Goal: Navigation & Orientation: Find specific page/section

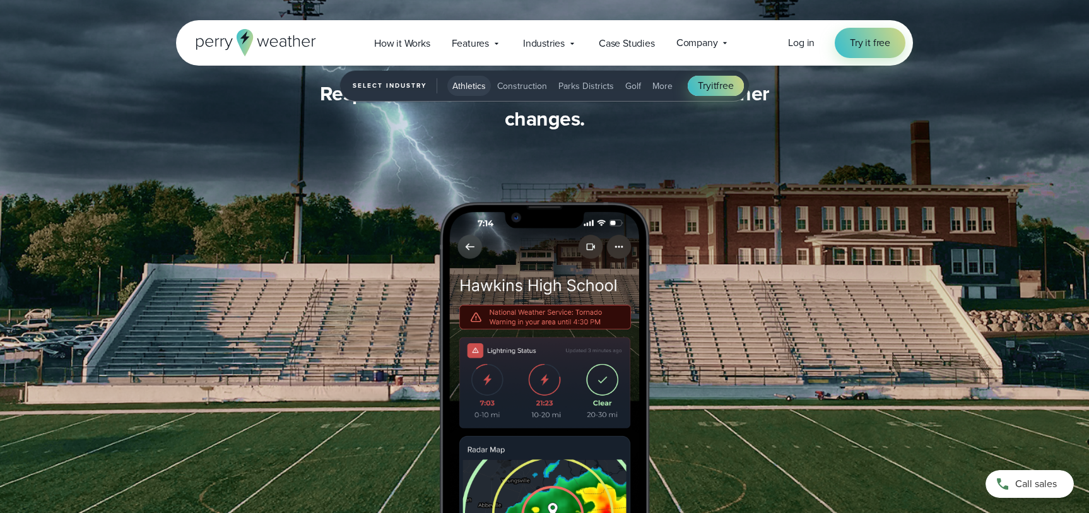
scroll to position [1451, 0]
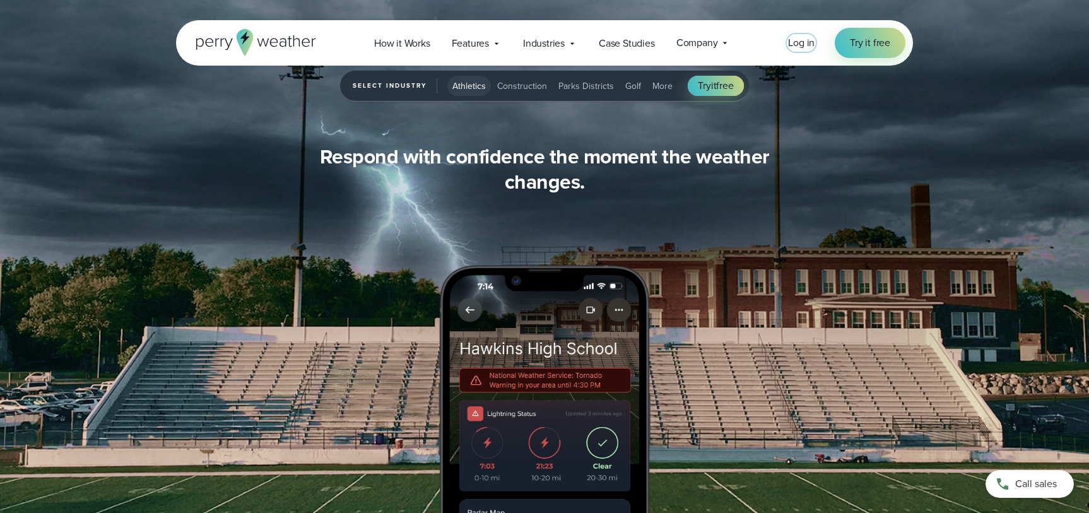
click at [801, 43] on span "Log in" at bounding box center [801, 42] width 26 height 15
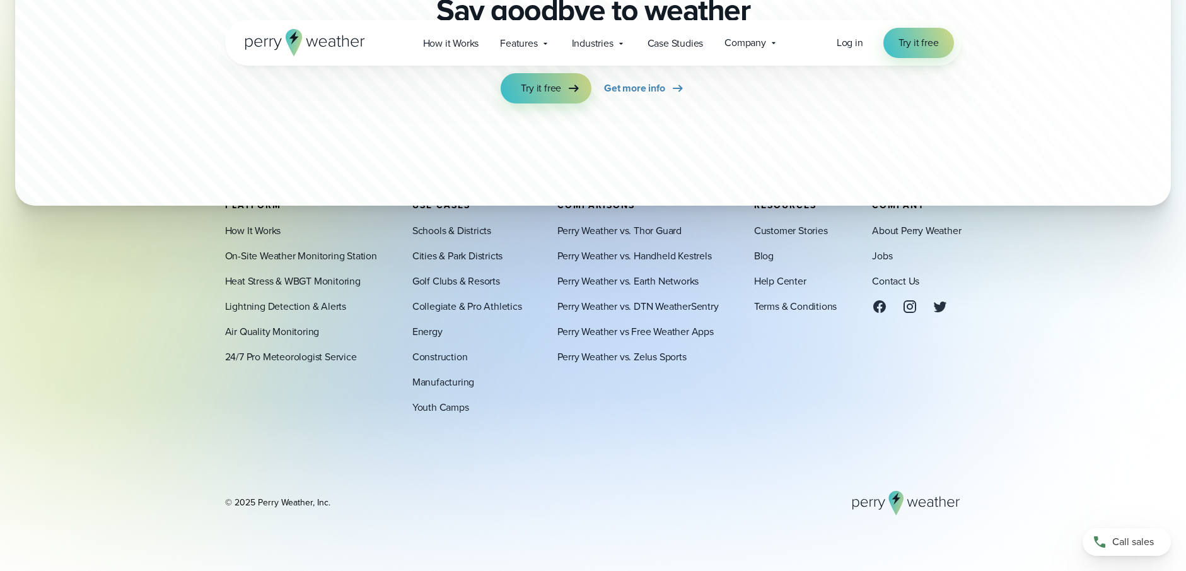
scroll to position [4980, 0]
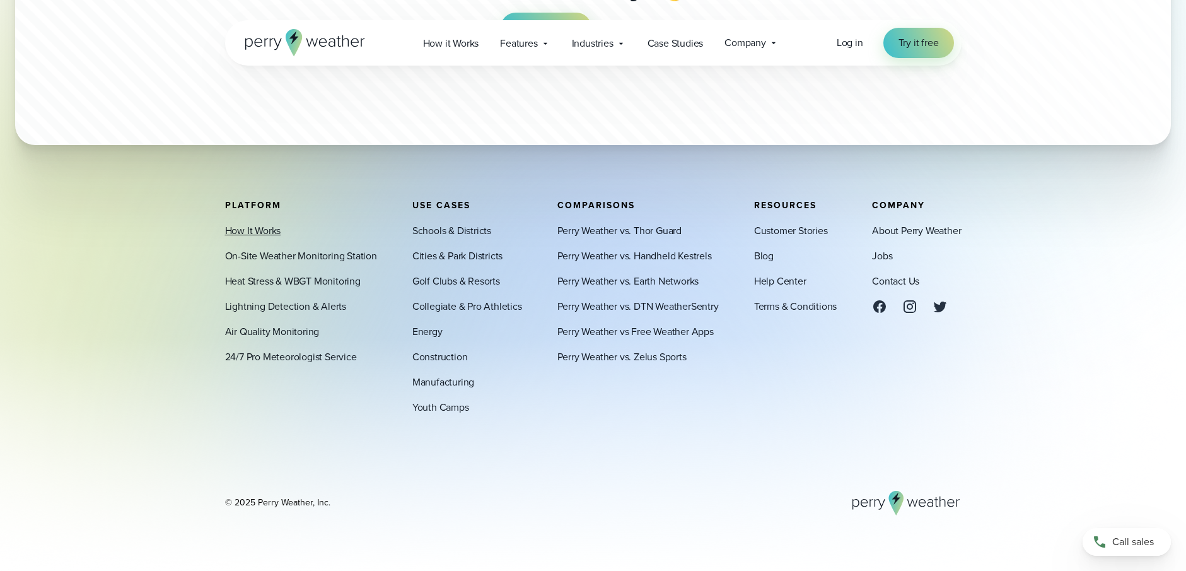
click at [255, 225] on link "How It Works" at bounding box center [253, 230] width 56 height 15
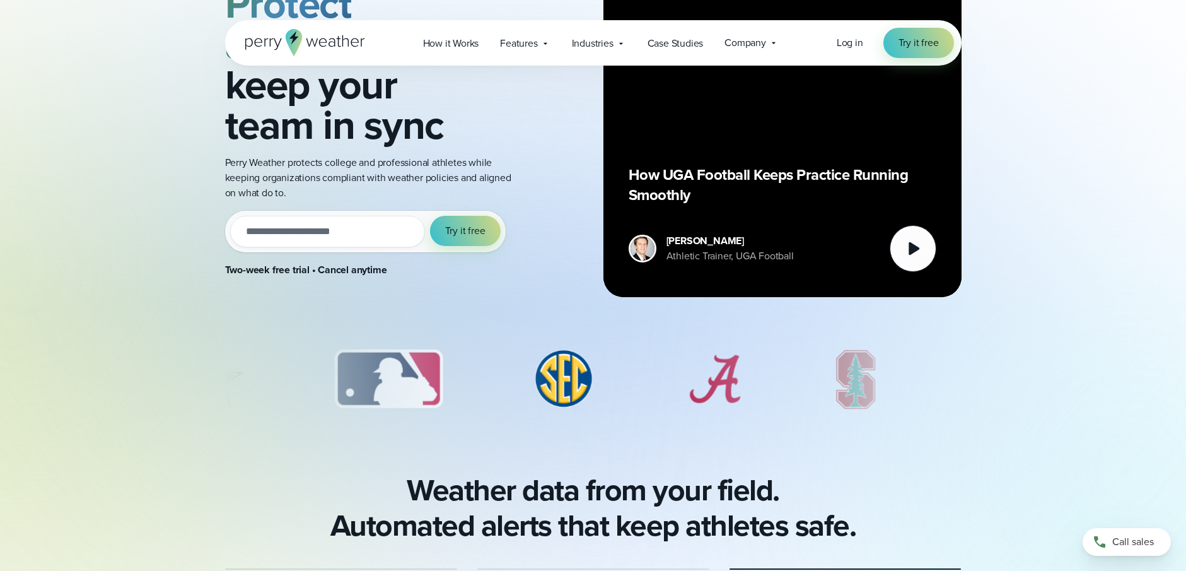
scroll to position [378, 0]
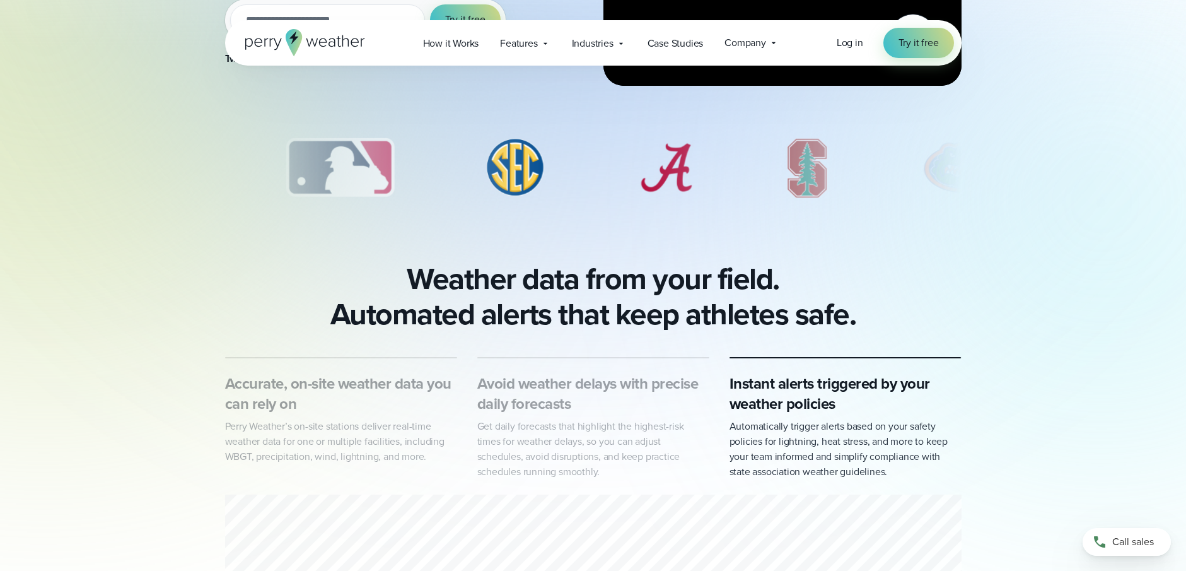
click at [519, 173] on img "4 of 8" at bounding box center [515, 167] width 97 height 63
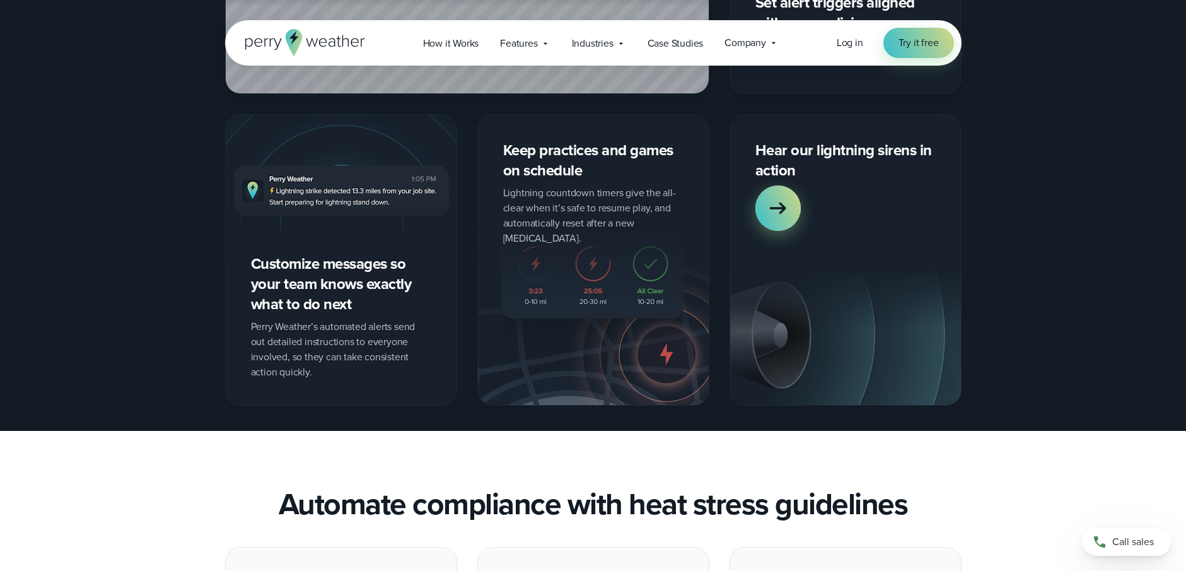
scroll to position [1388, 0]
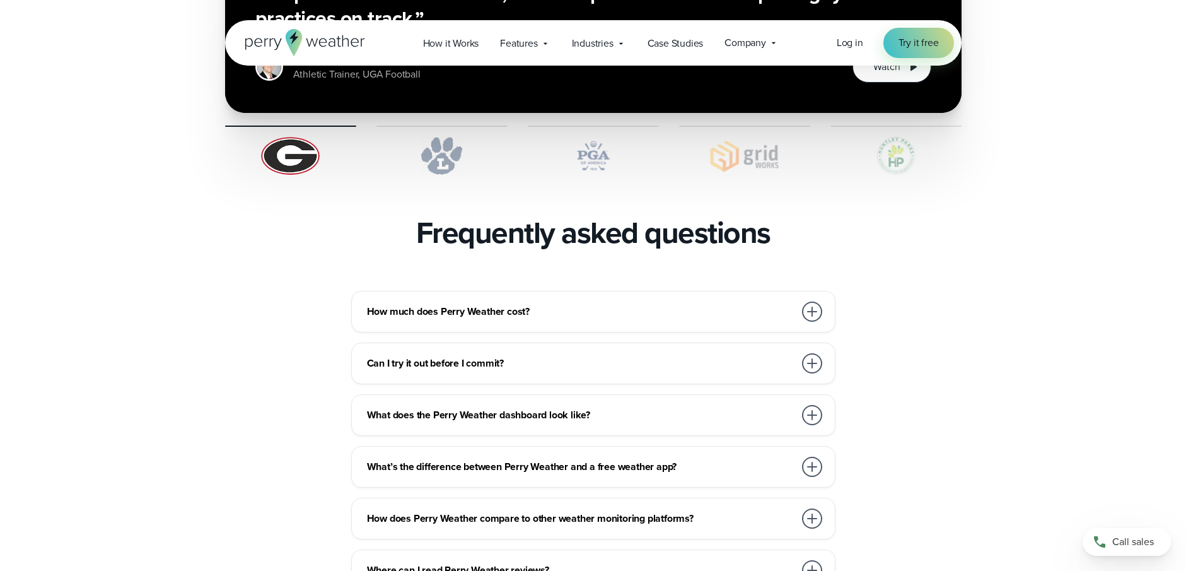
scroll to position [2586, 0]
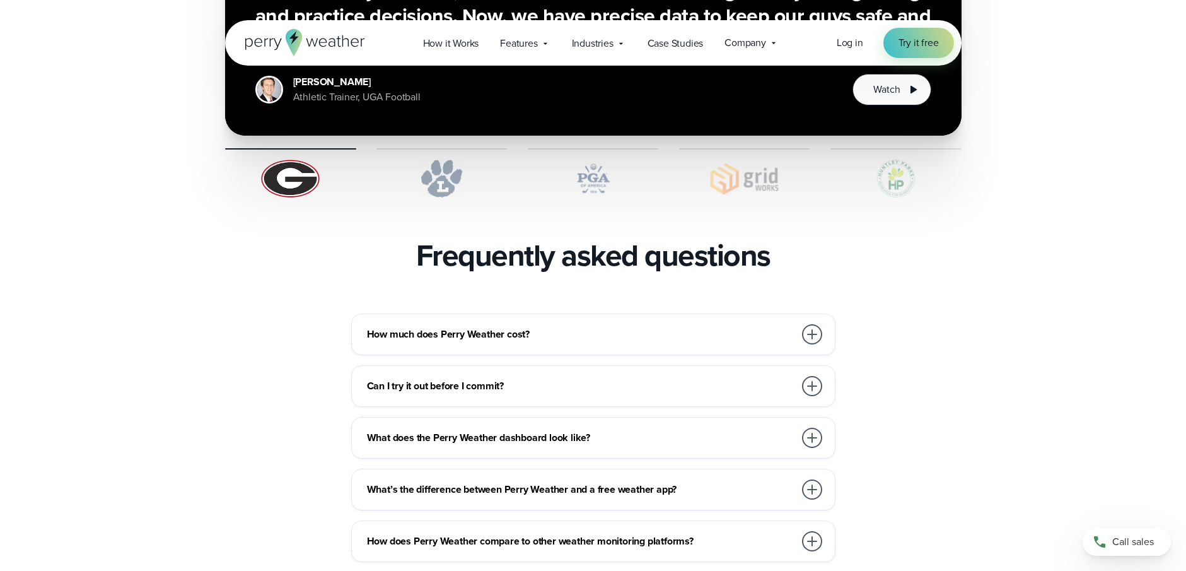
click at [440, 160] on img at bounding box center [442, 179] width 131 height 38
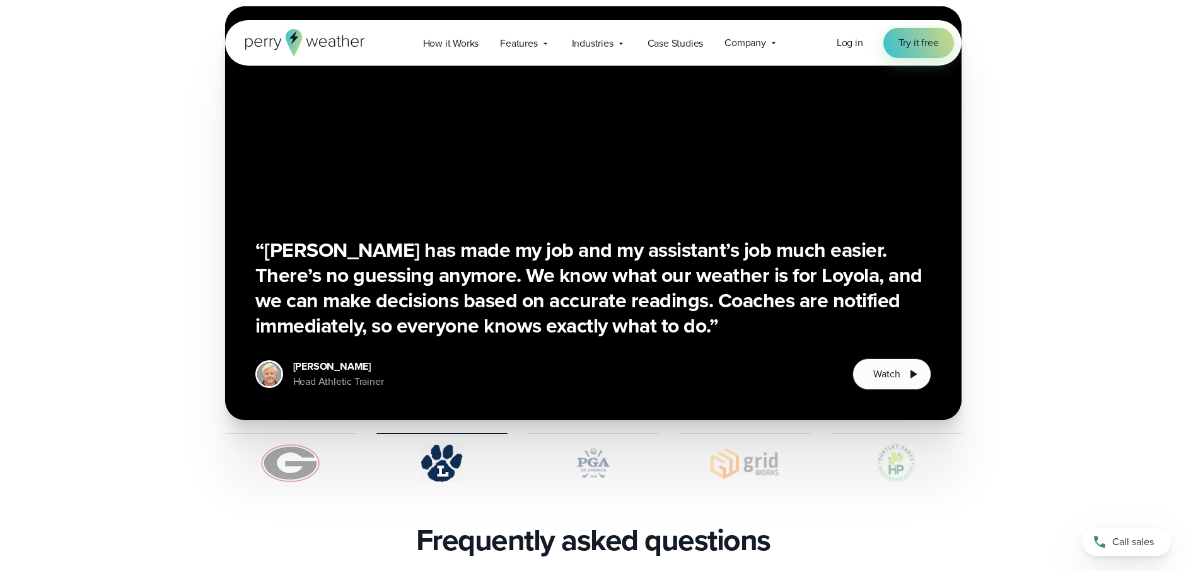
scroll to position [2271, 0]
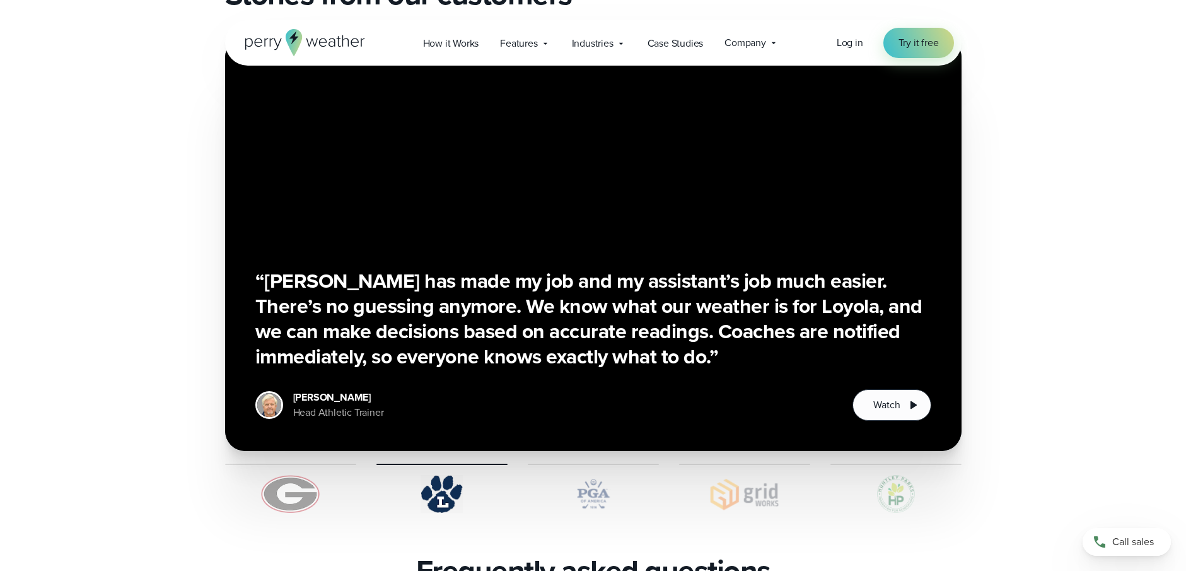
click at [592, 475] on img at bounding box center [593, 494] width 131 height 38
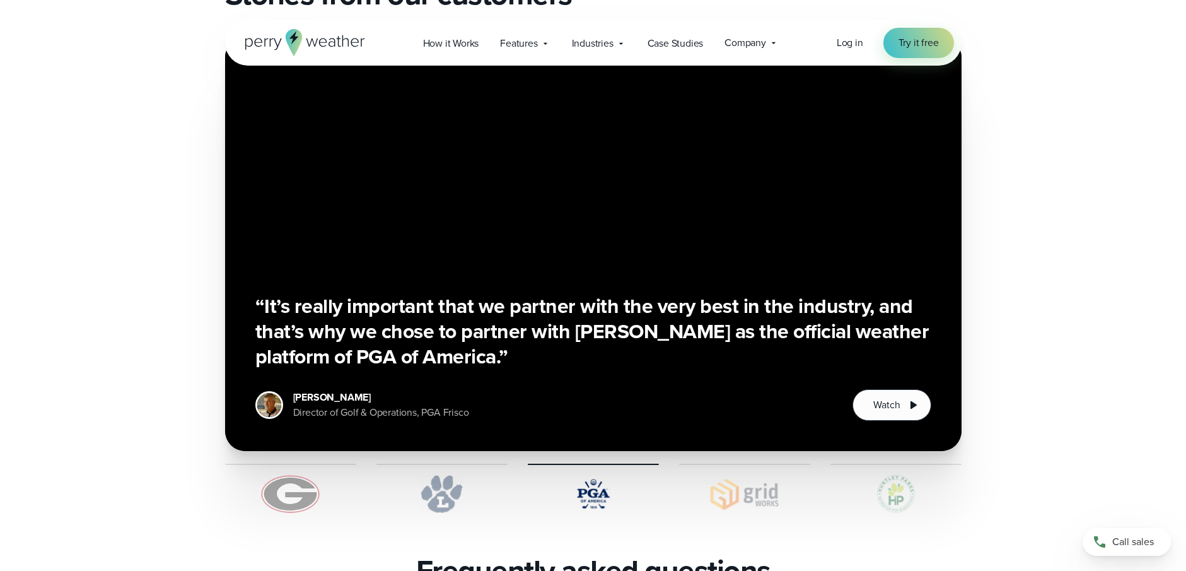
click at [750, 475] on img at bounding box center [744, 494] width 131 height 38
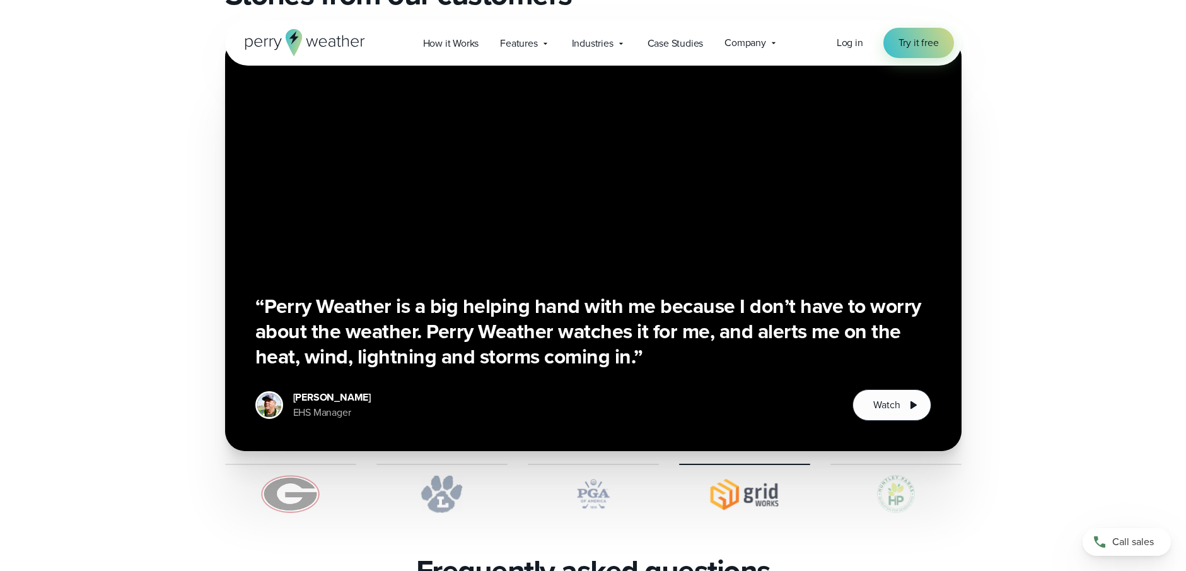
click at [909, 475] on img at bounding box center [896, 494] width 131 height 38
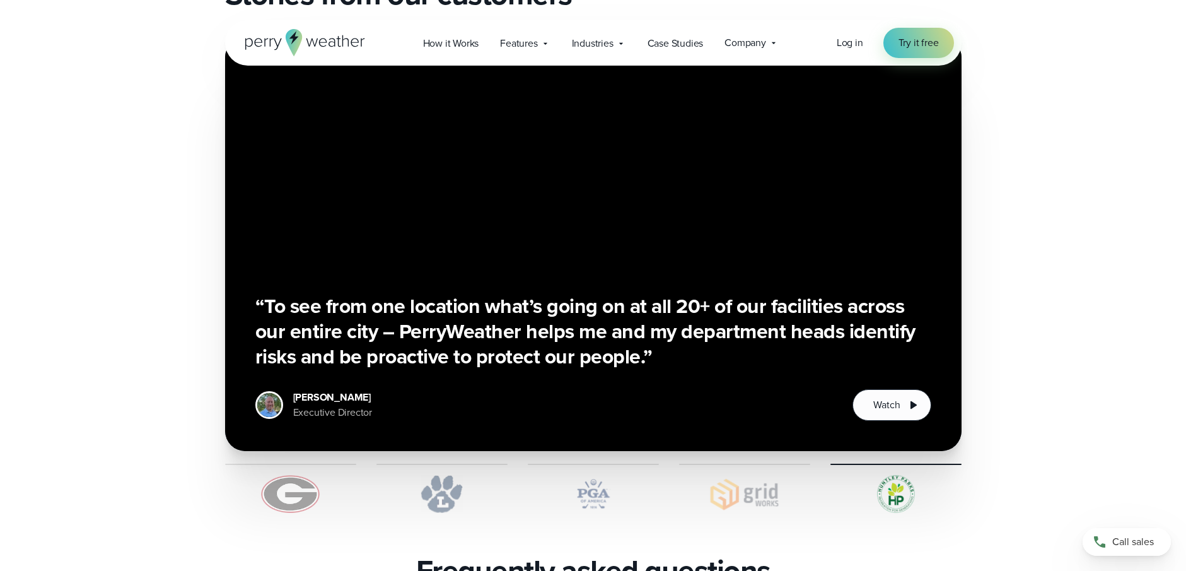
click at [288, 475] on img at bounding box center [290, 494] width 131 height 38
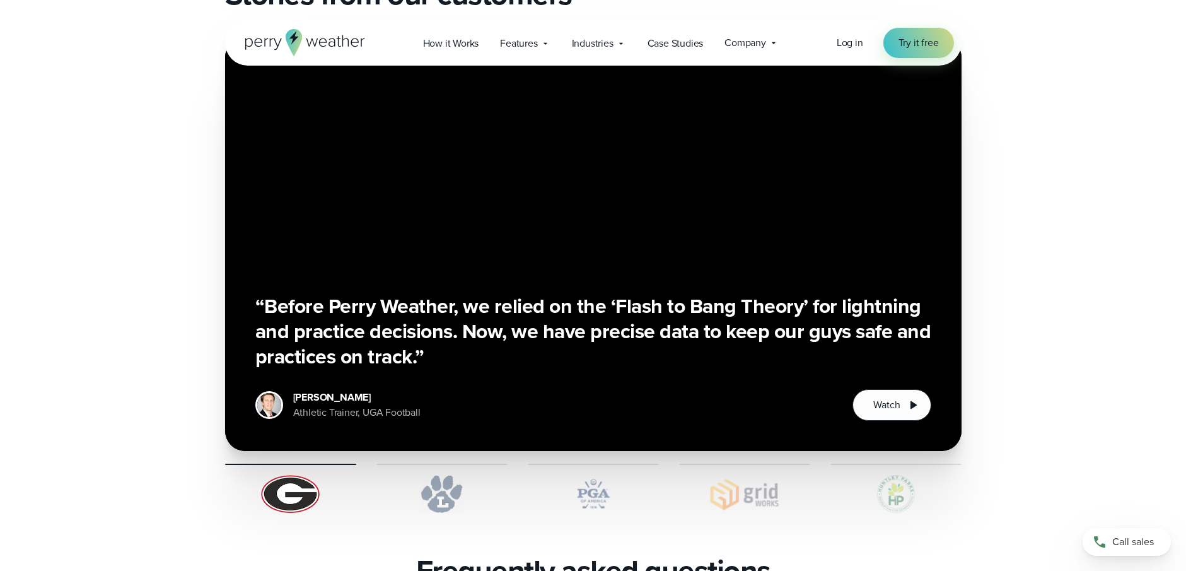
click at [882, 475] on img at bounding box center [896, 494] width 131 height 38
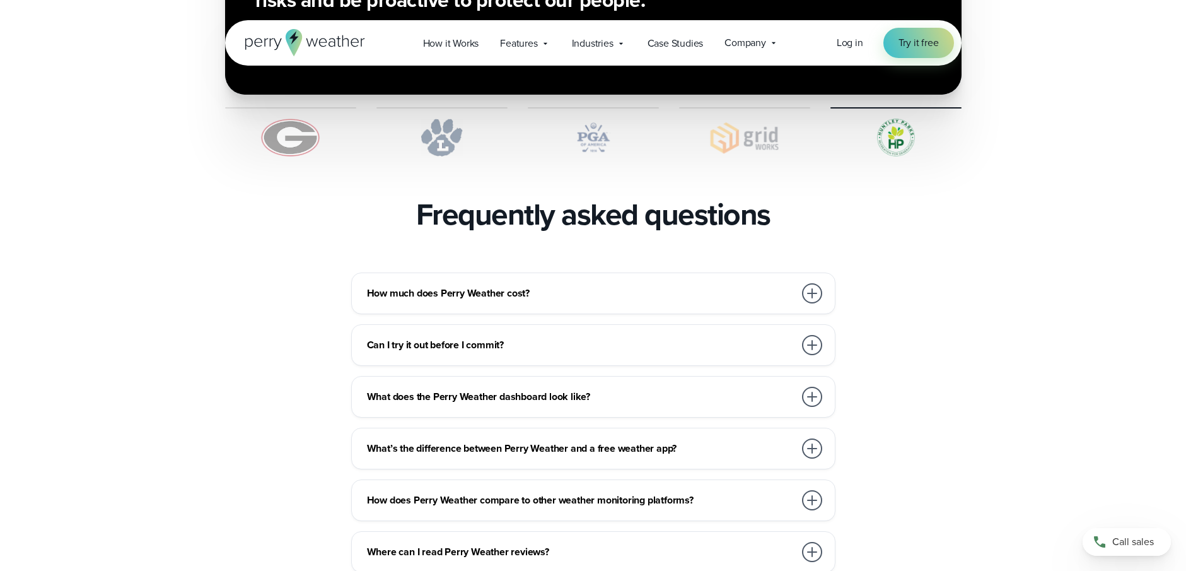
scroll to position [2649, 0]
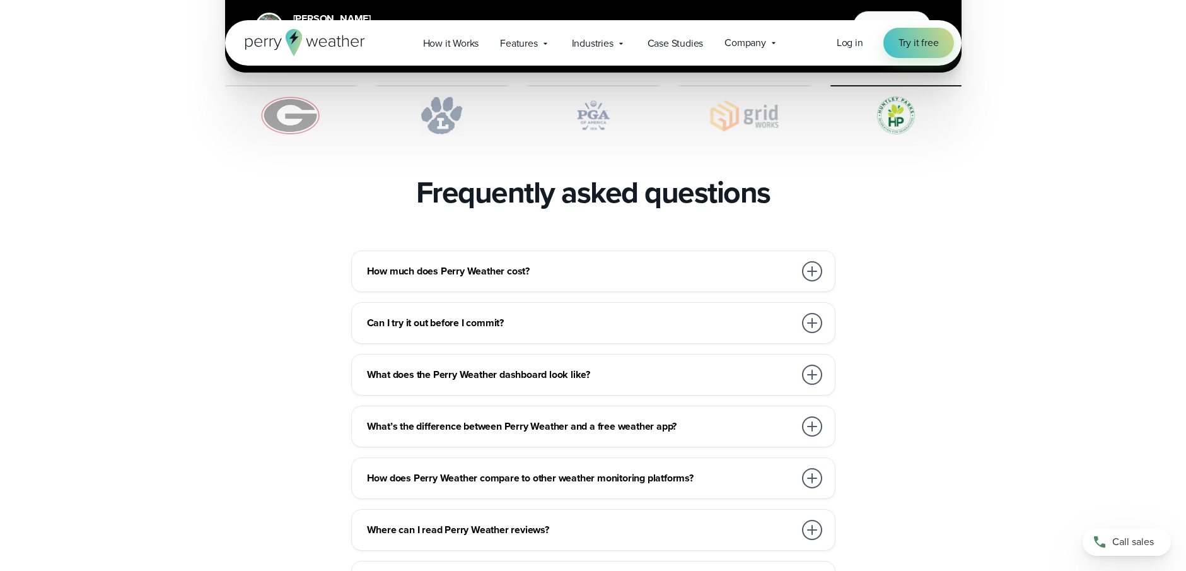
click at [809, 261] on div at bounding box center [812, 271] width 20 height 20
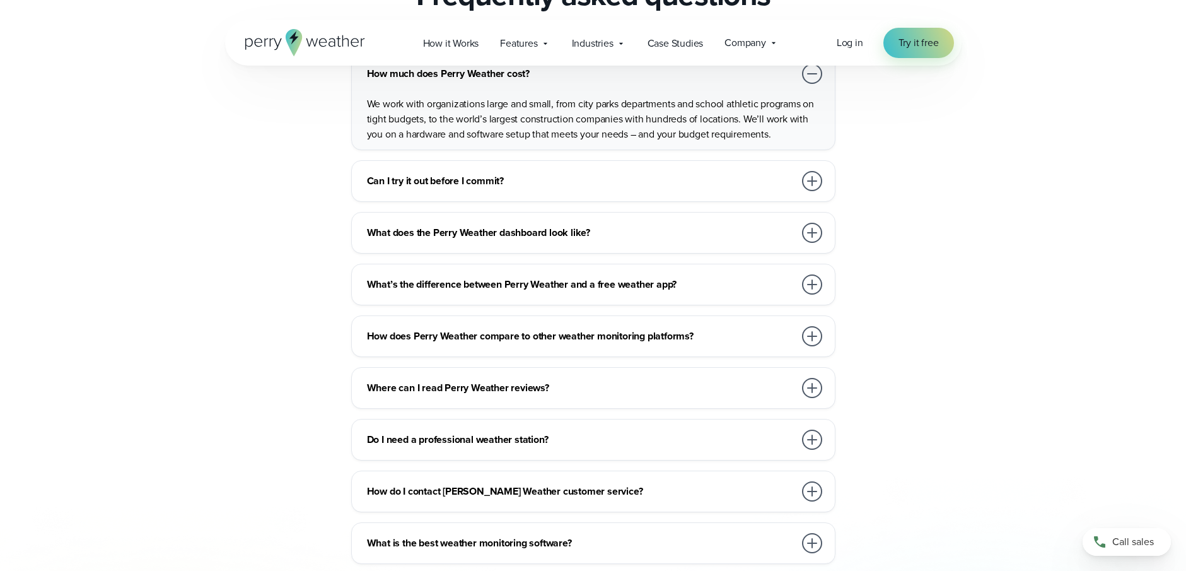
scroll to position [2901, 0]
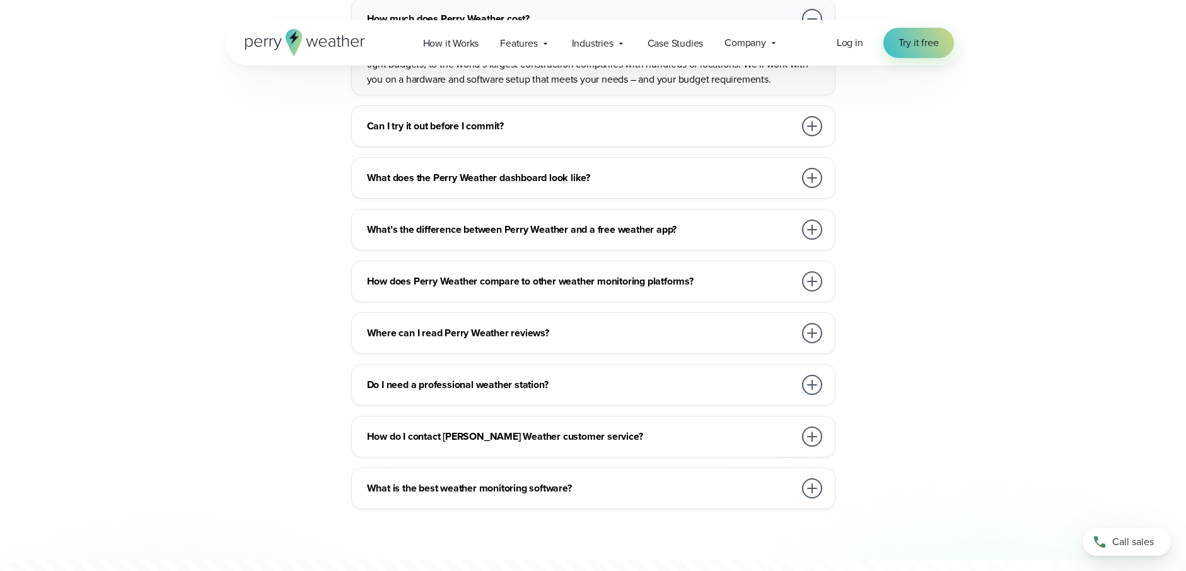
click at [811, 271] on div at bounding box center [812, 281] width 20 height 20
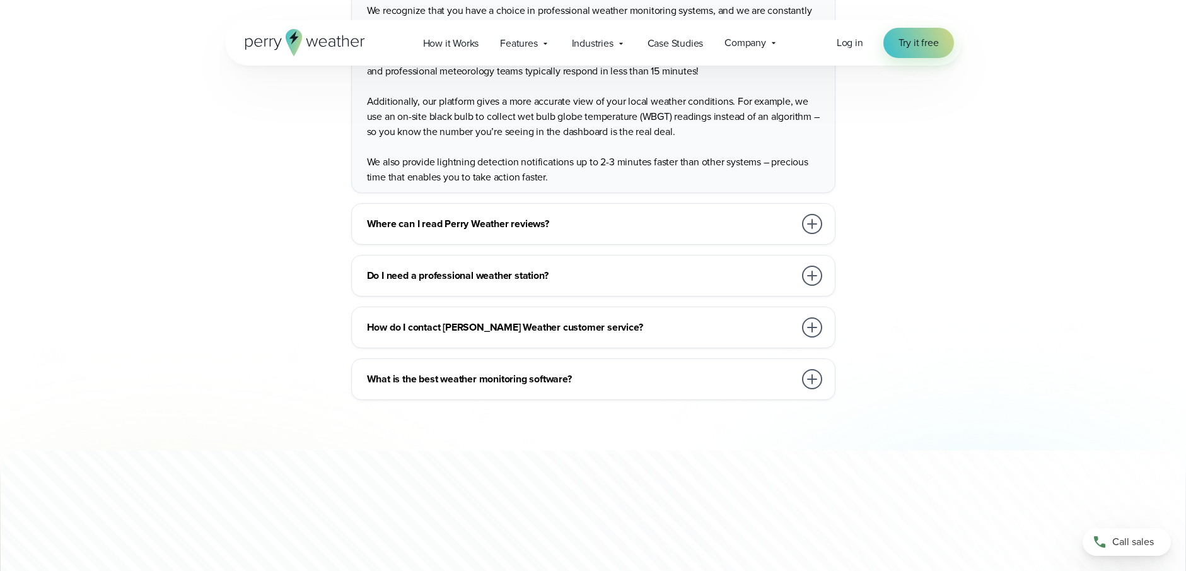
scroll to position [3154, 0]
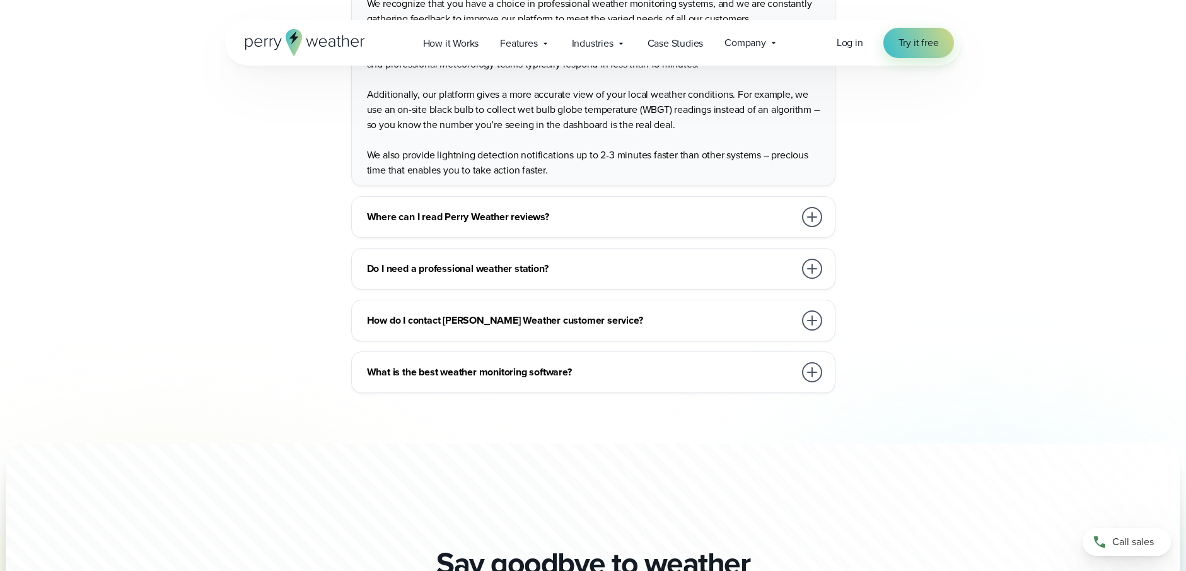
click at [804, 360] on div at bounding box center [812, 372] width 25 height 25
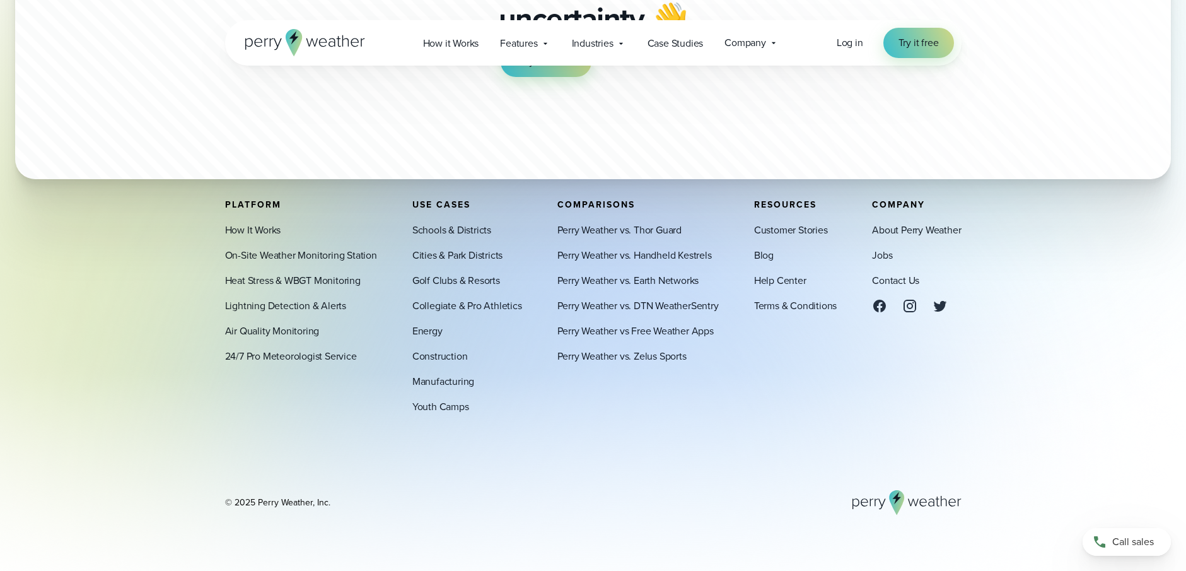
scroll to position [3662, 0]
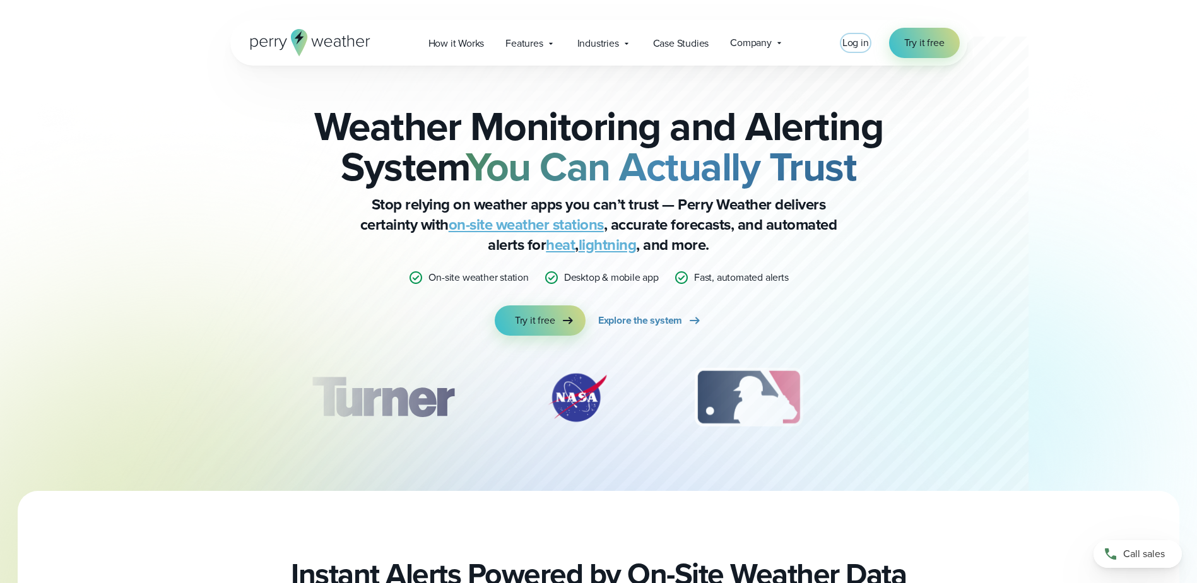
click at [856, 42] on span "Log in" at bounding box center [855, 42] width 26 height 15
